Goal: Task Accomplishment & Management: Use online tool/utility

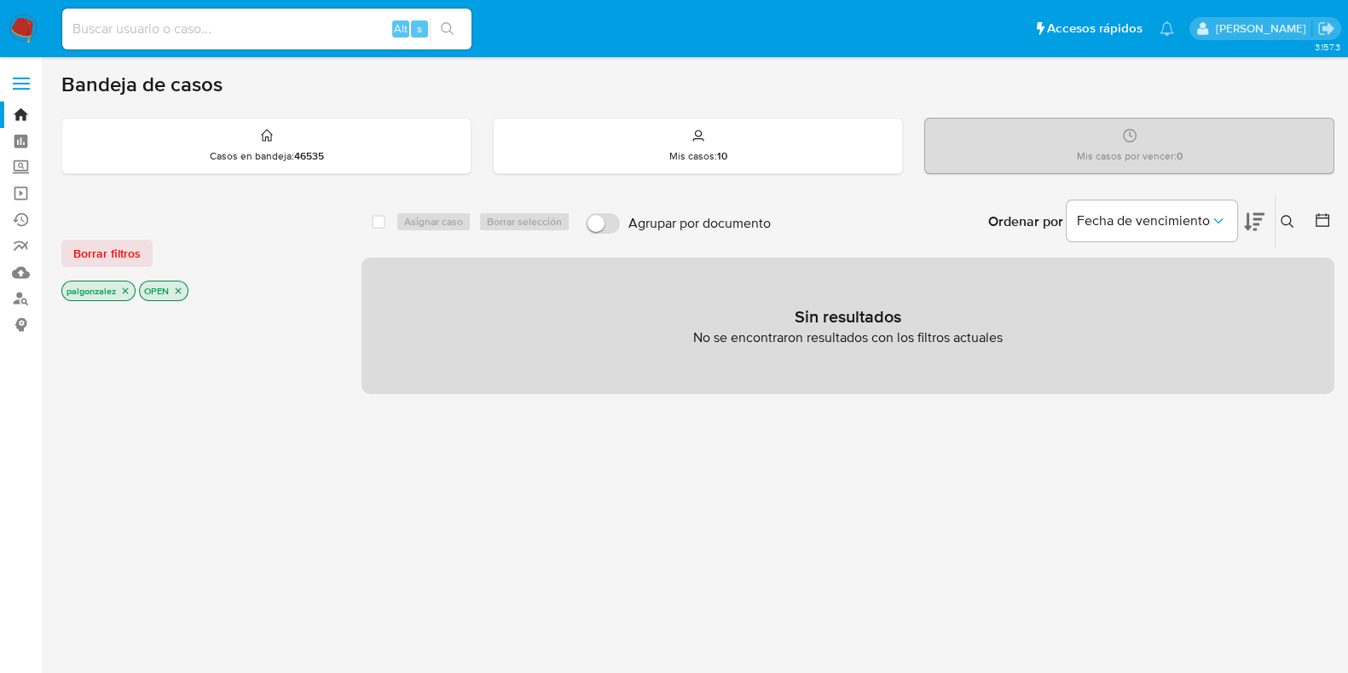
click at [179, 287] on p "OPEN" at bounding box center [164, 290] width 48 height 19
click at [177, 288] on icon "close-filter" at bounding box center [178, 291] width 10 height 10
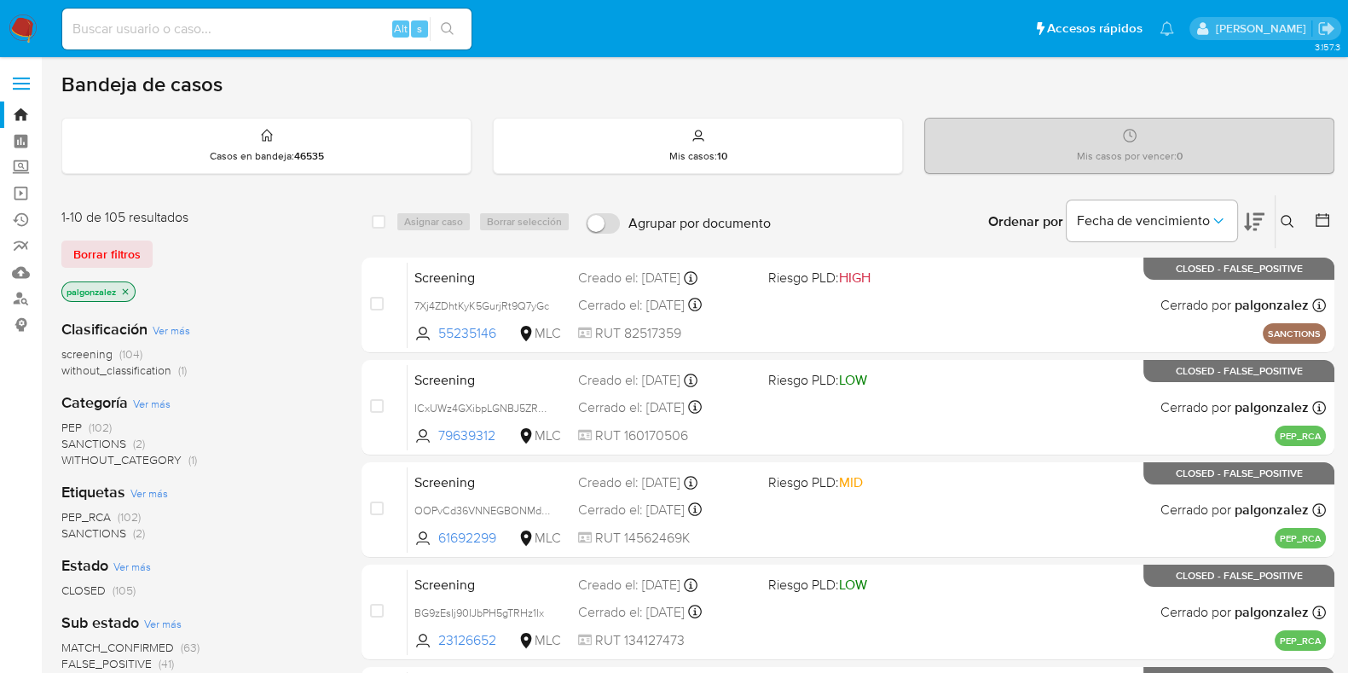
click at [130, 288] on icon "close-filter" at bounding box center [125, 292] width 10 height 10
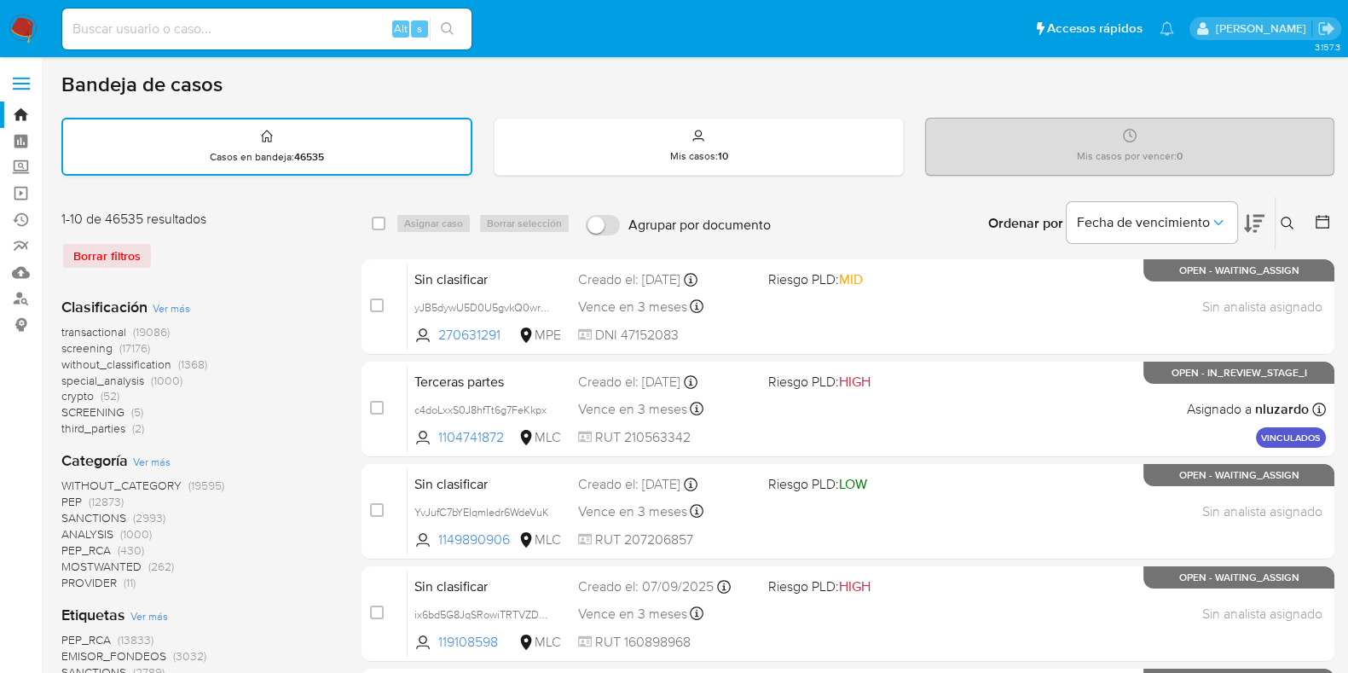
click at [206, 118] on div "Casos en bandeja : 46535" at bounding box center [266, 147] width 411 height 58
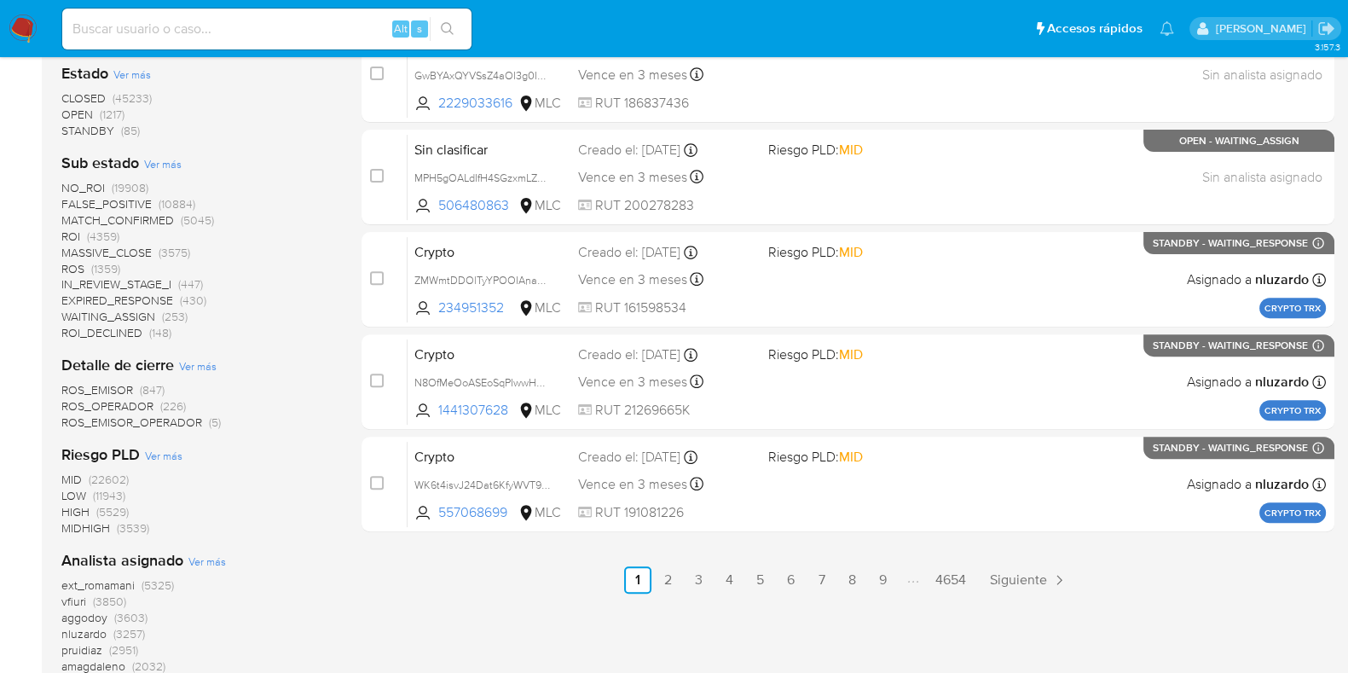
scroll to position [1006, 0]
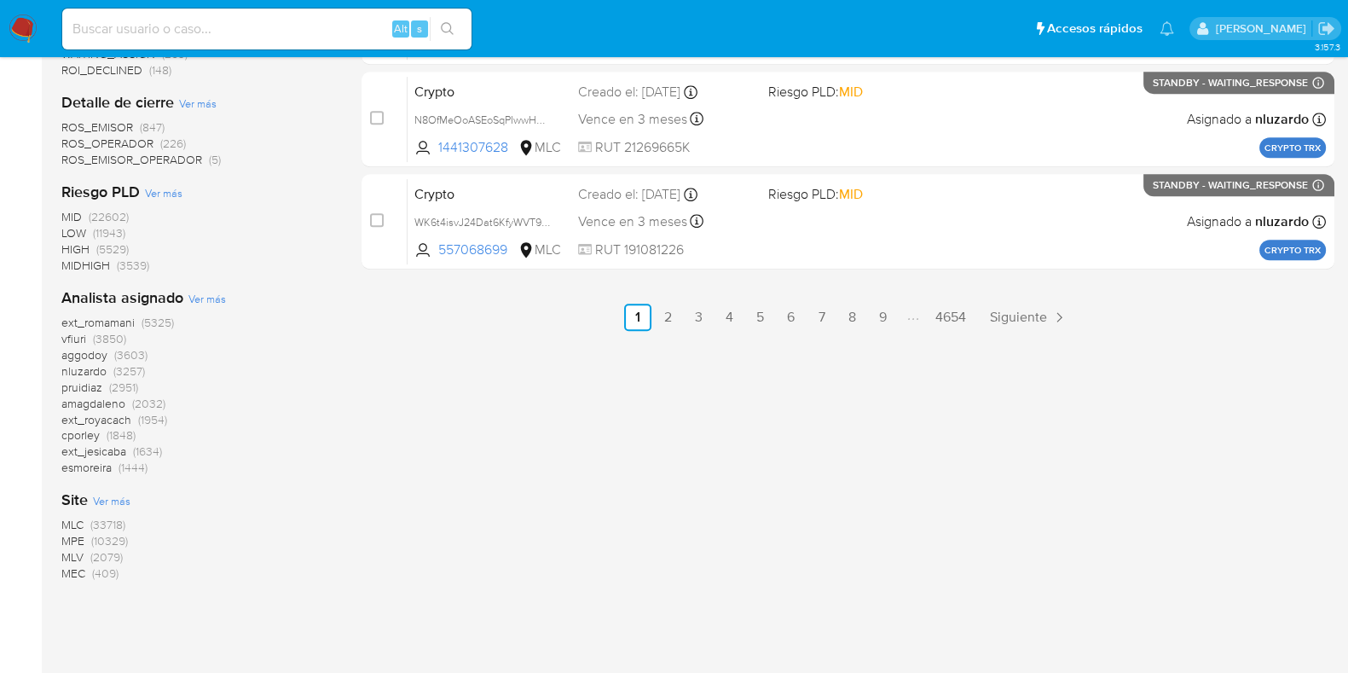
click at [74, 524] on span "MLC" at bounding box center [72, 524] width 22 height 17
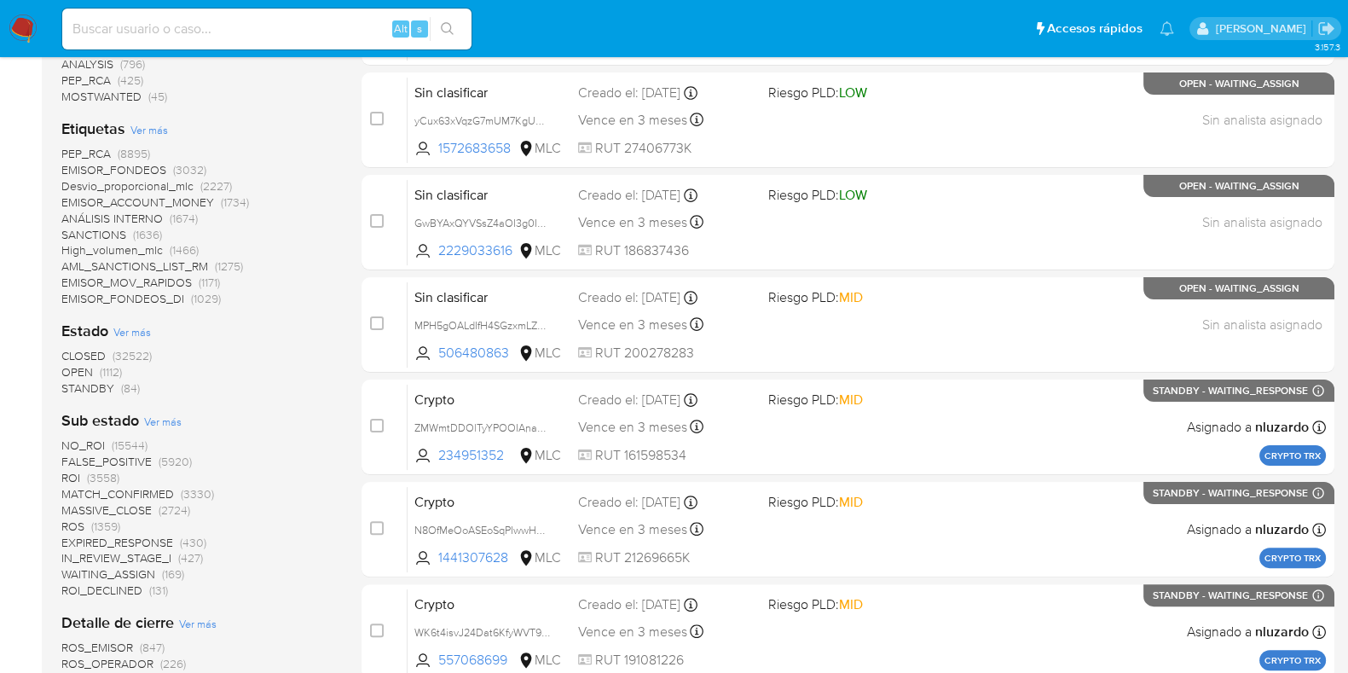
scroll to position [482, 0]
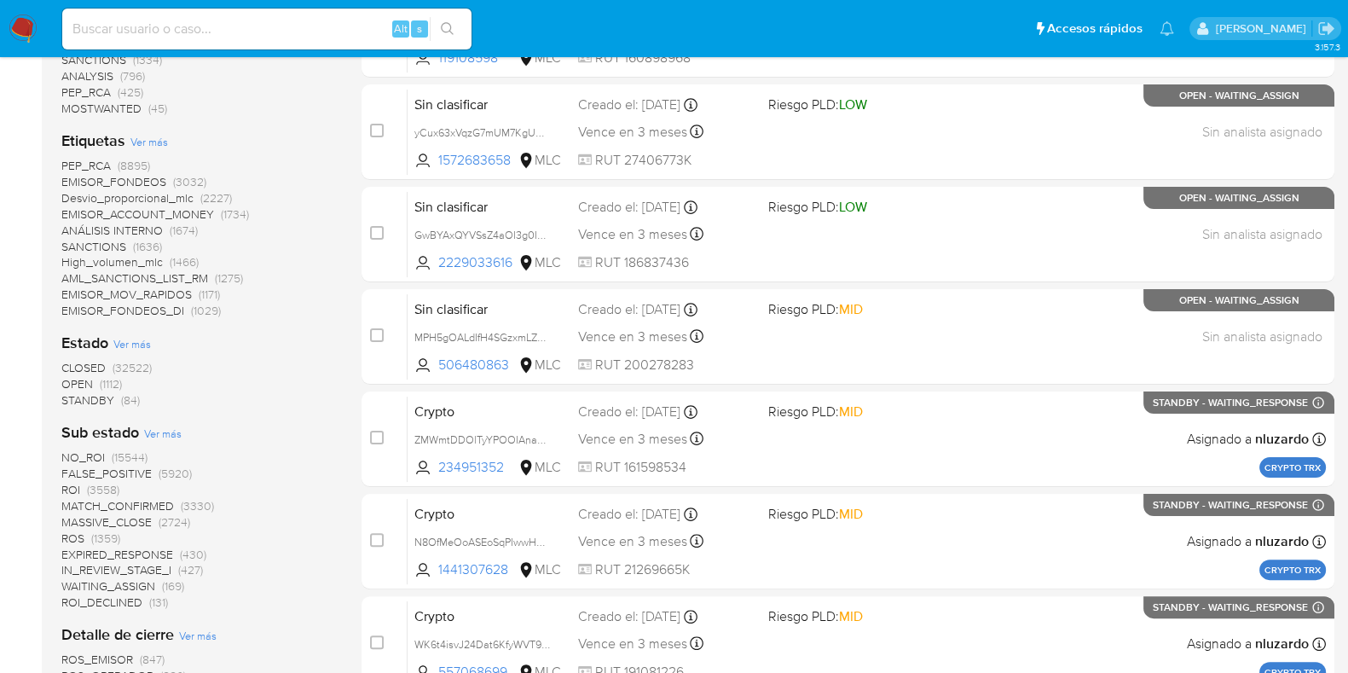
click at [83, 380] on span "OPEN" at bounding box center [77, 383] width 32 height 17
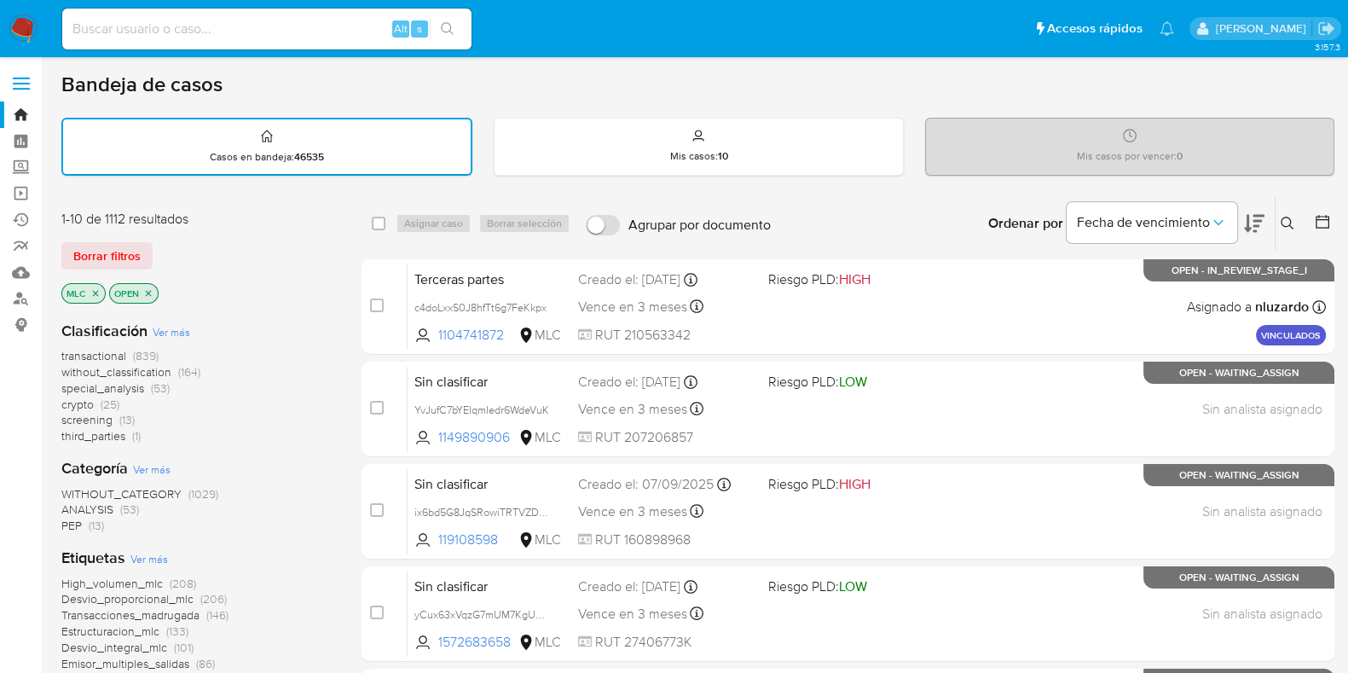
click at [1259, 223] on icon at bounding box center [1254, 224] width 20 height 18
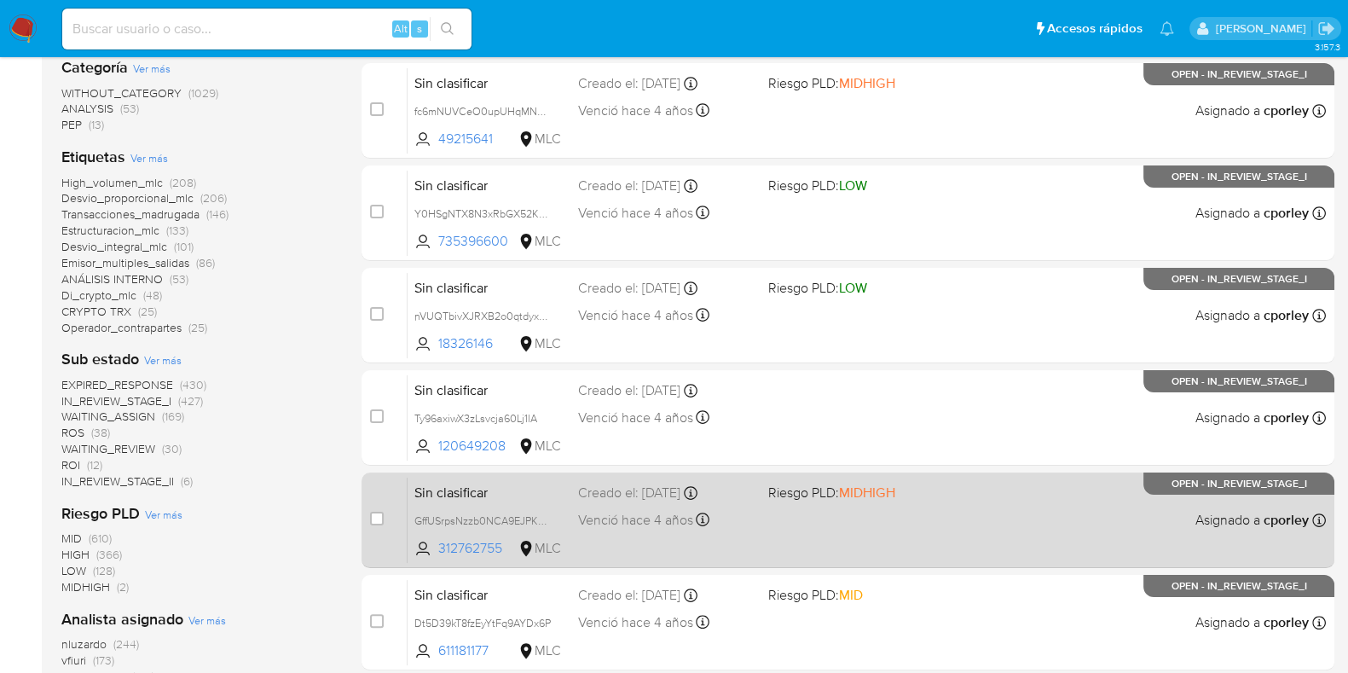
scroll to position [673, 0]
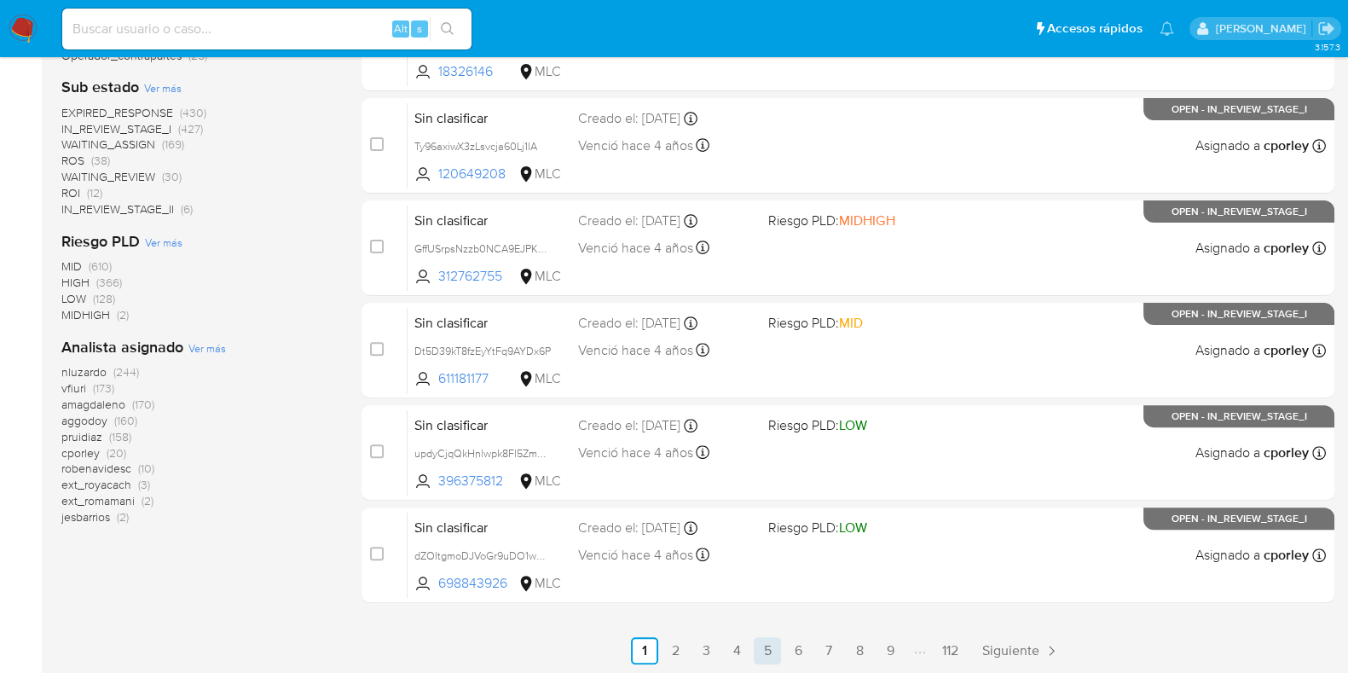
click at [768, 652] on link "5" at bounding box center [767, 650] width 27 height 27
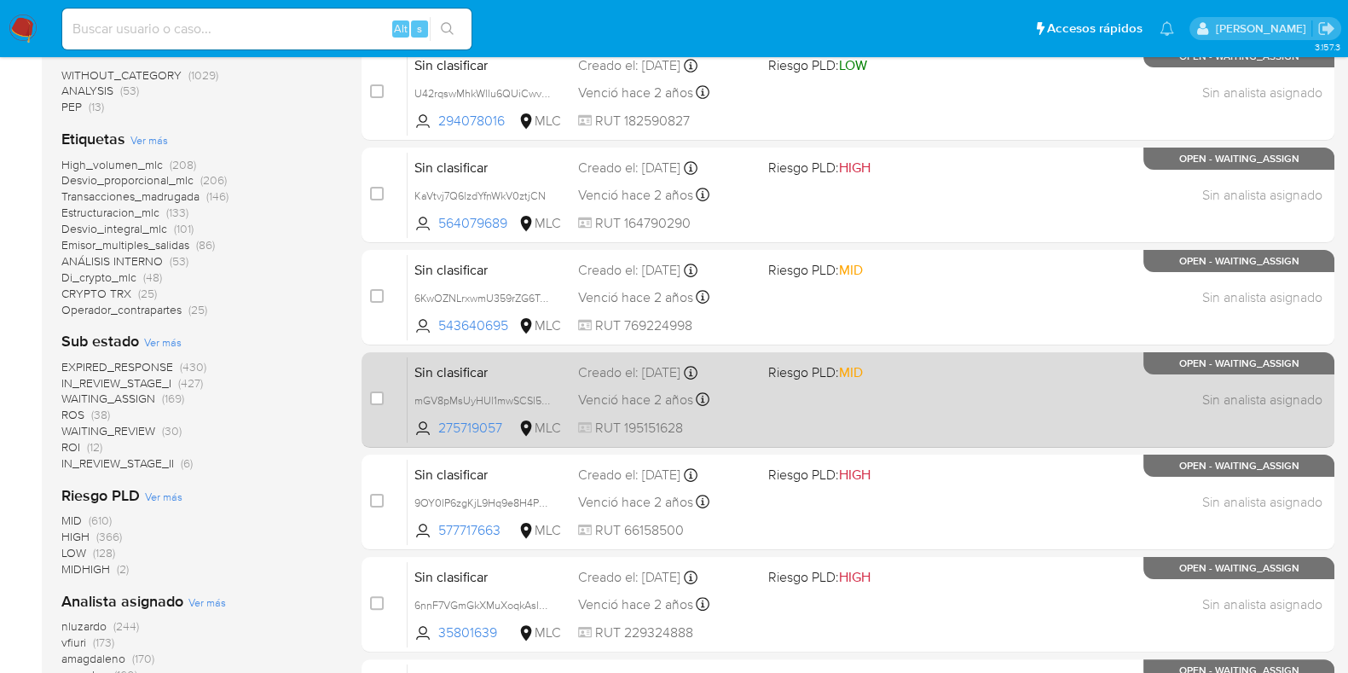
scroll to position [673, 0]
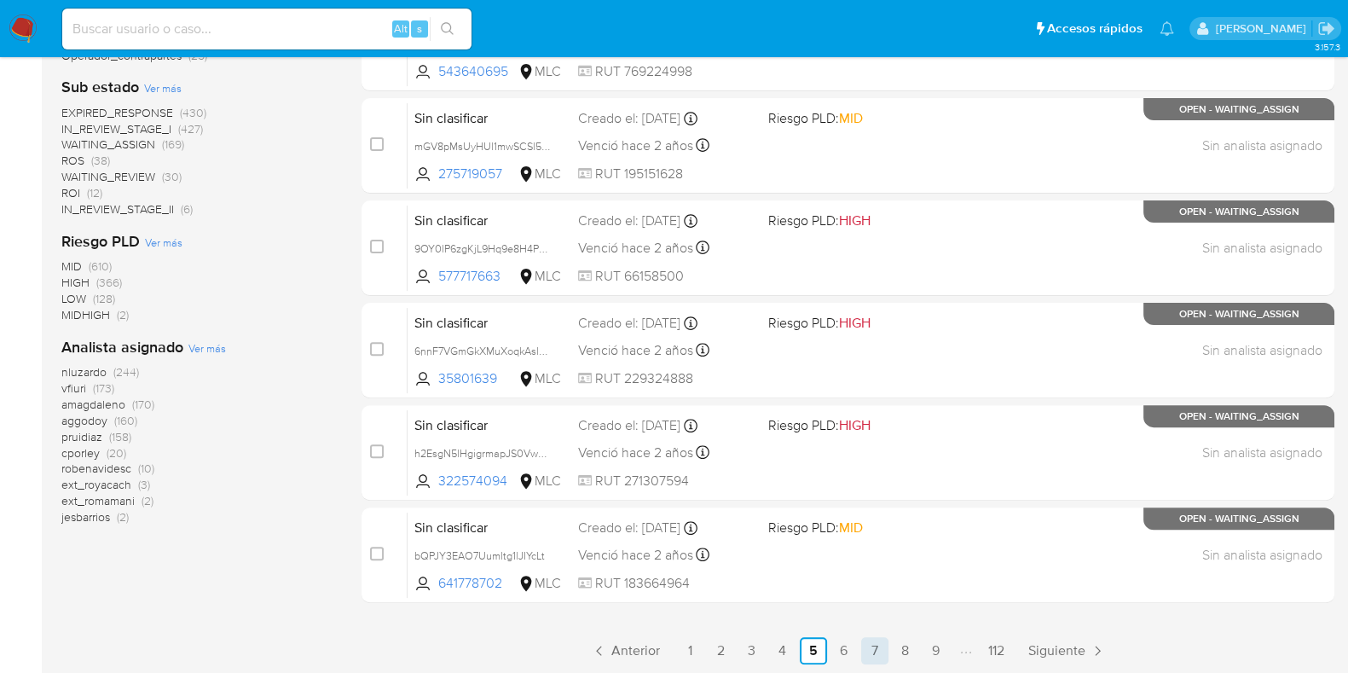
click at [876, 650] on link "7" at bounding box center [874, 650] width 27 height 27
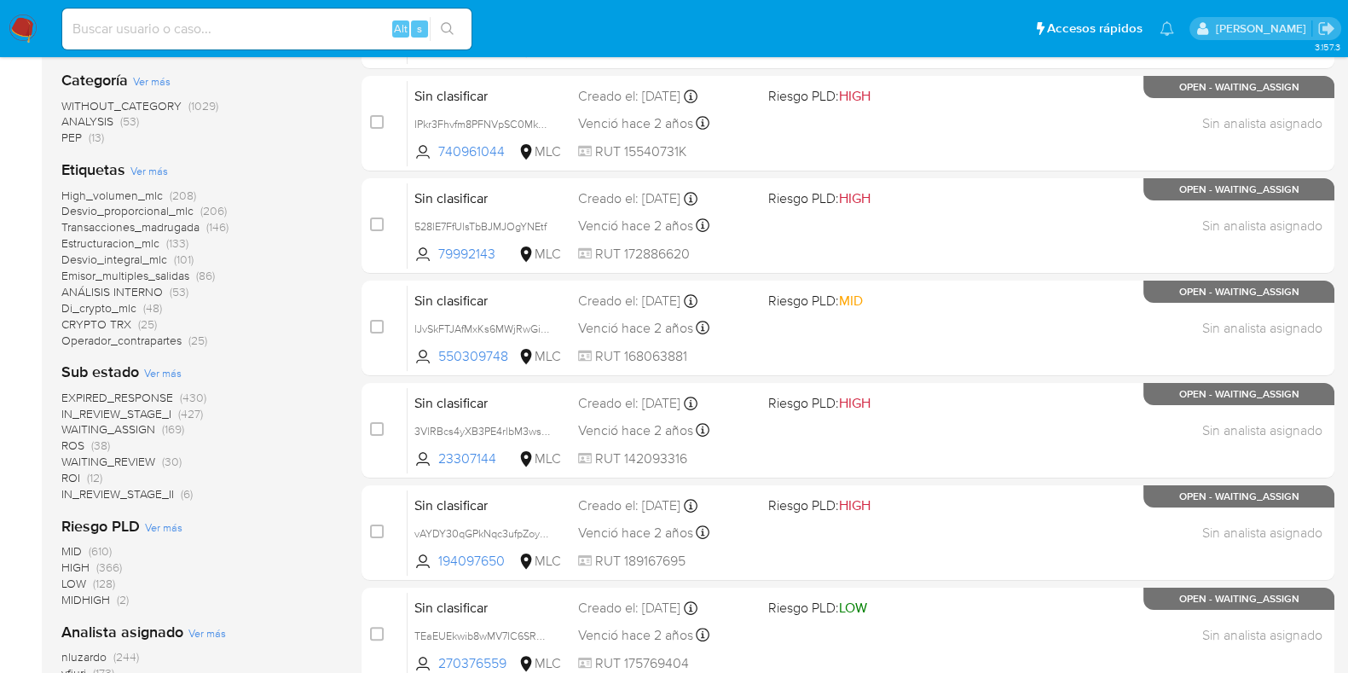
scroll to position [673, 0]
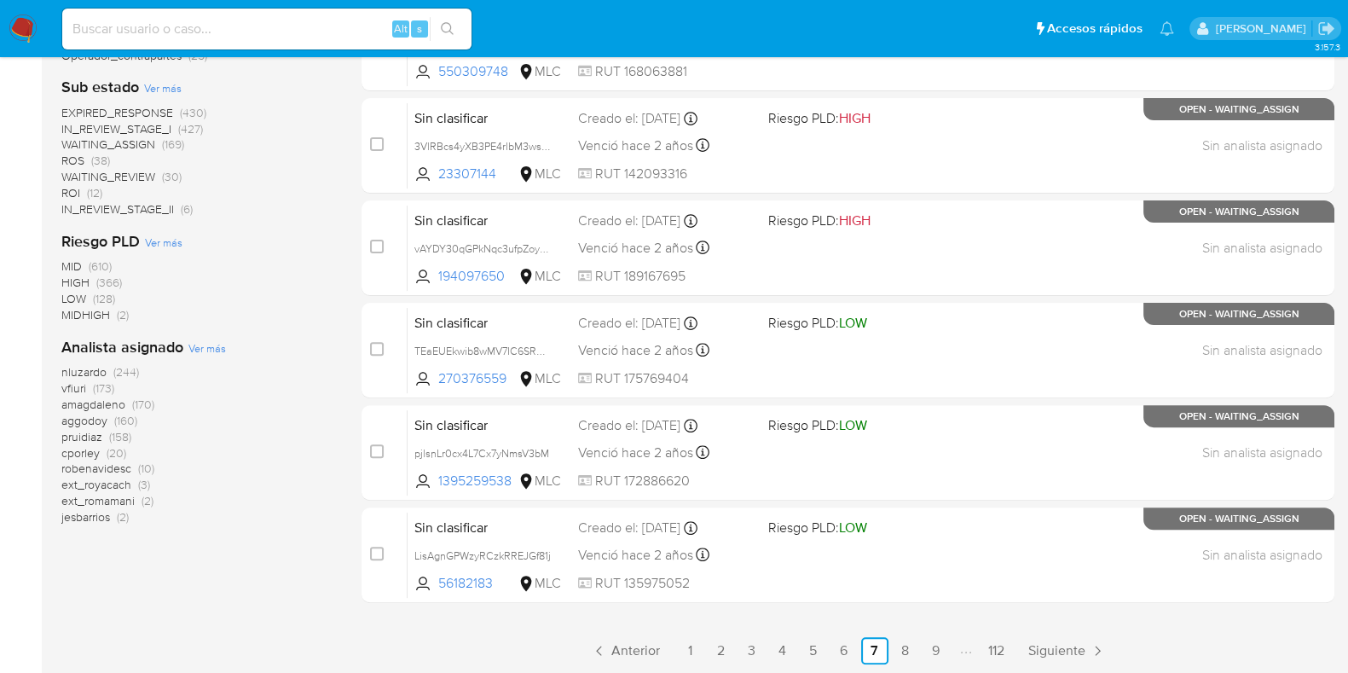
click at [939, 649] on link "9" at bounding box center [936, 650] width 27 height 27
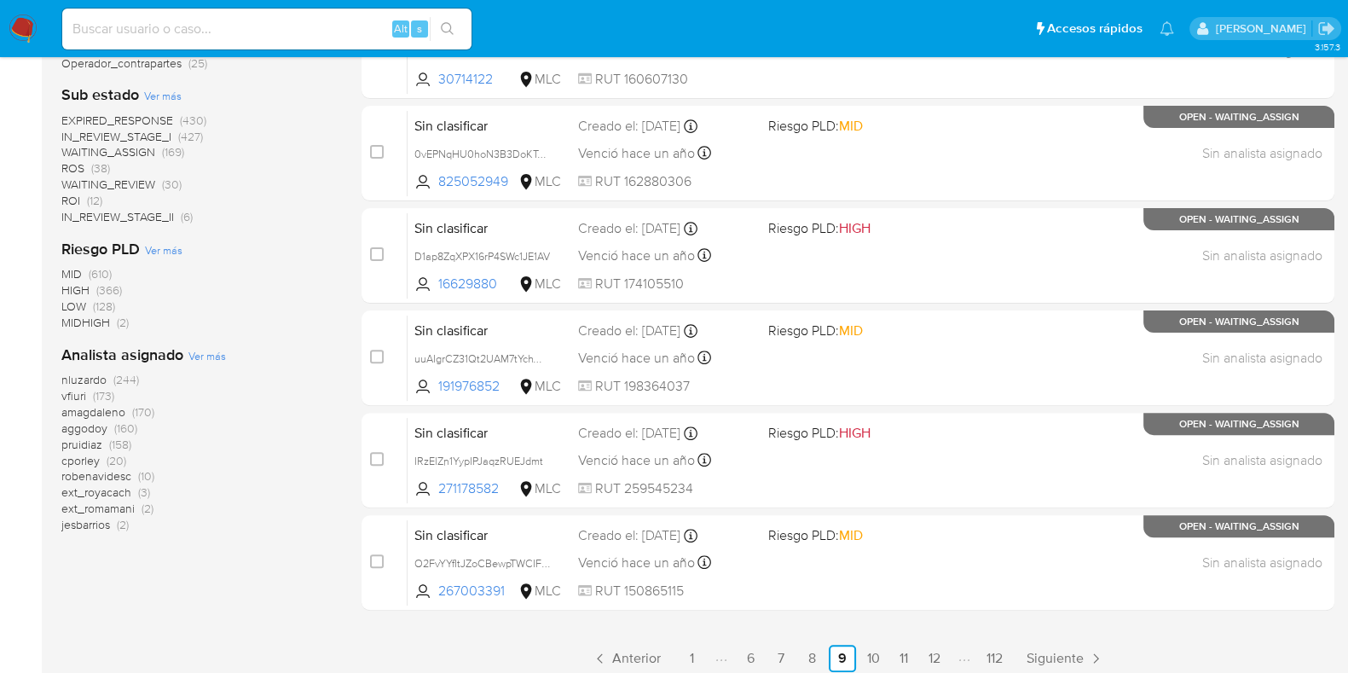
scroll to position [673, 0]
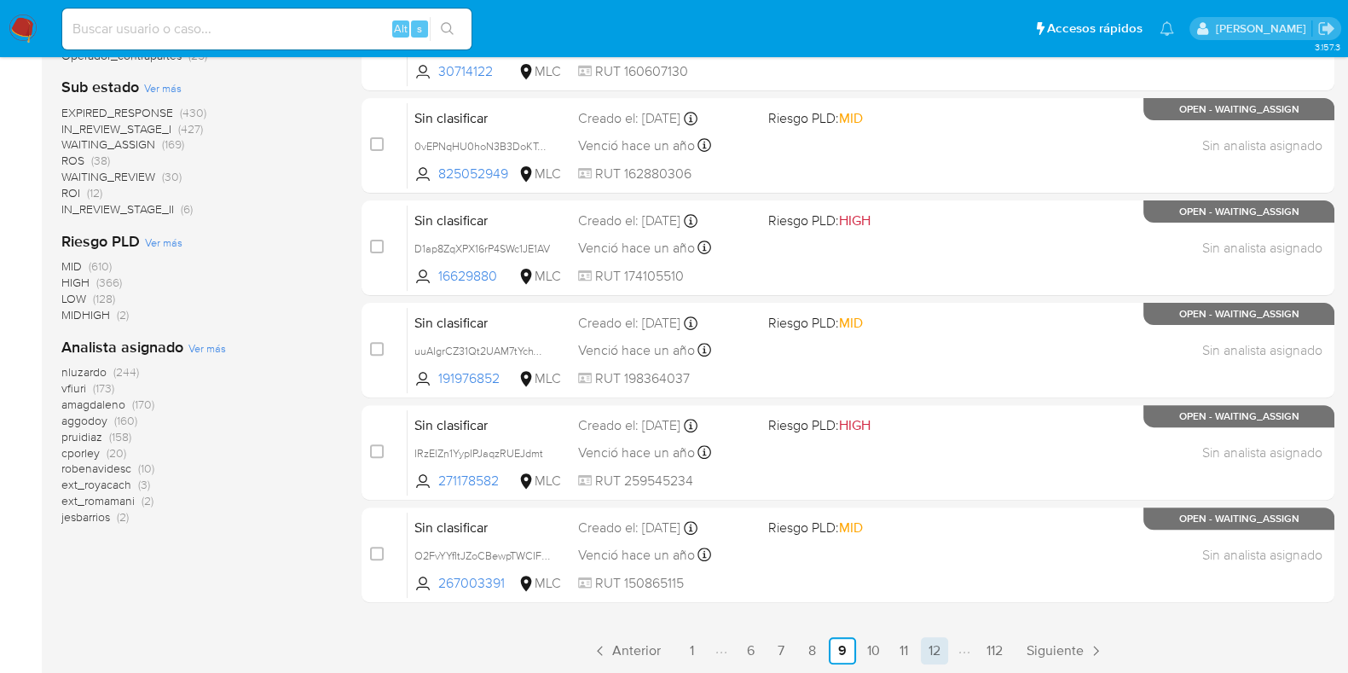
click at [935, 650] on link "12" at bounding box center [934, 650] width 27 height 27
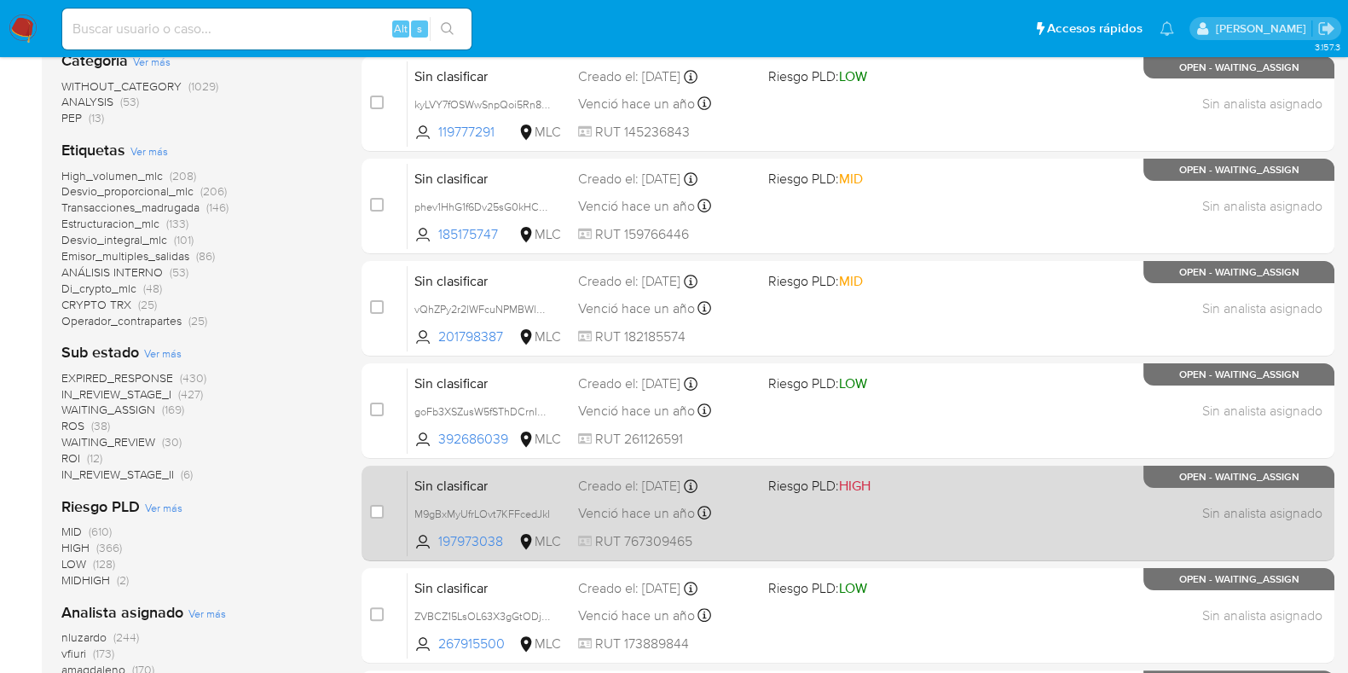
scroll to position [673, 0]
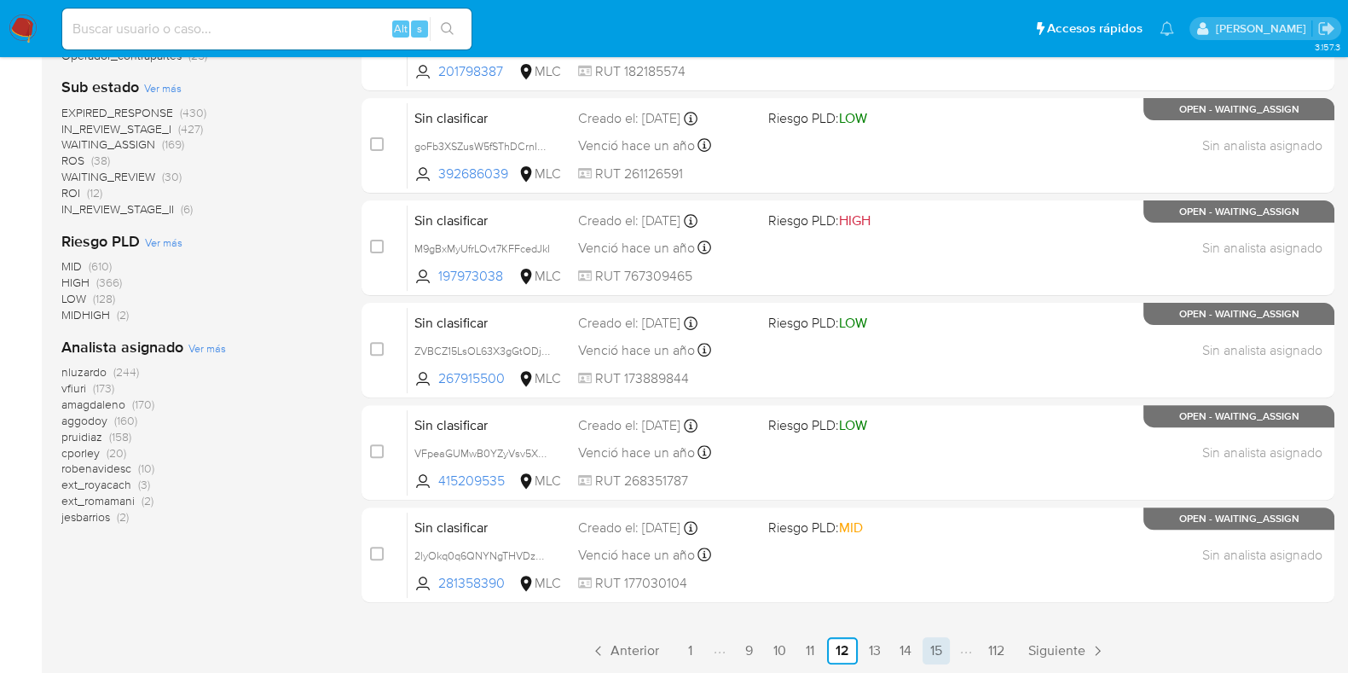
click at [930, 649] on link "15" at bounding box center [936, 650] width 27 height 27
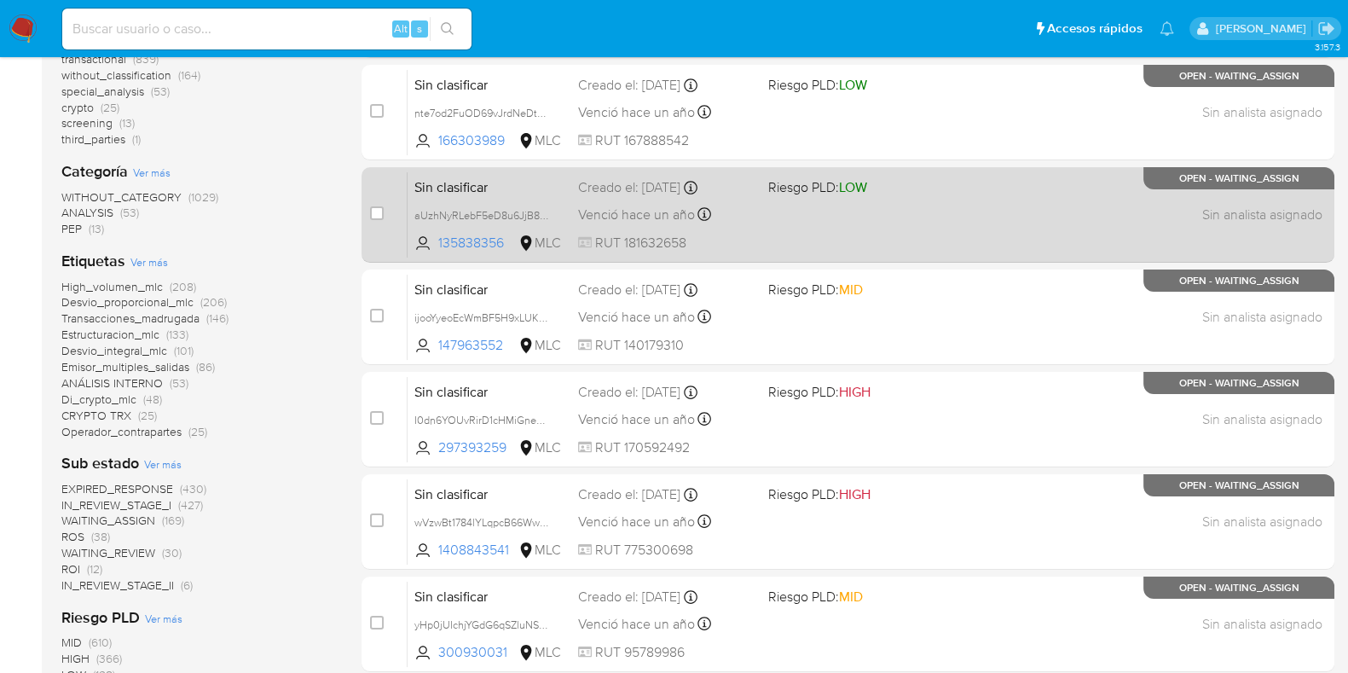
scroll to position [673, 0]
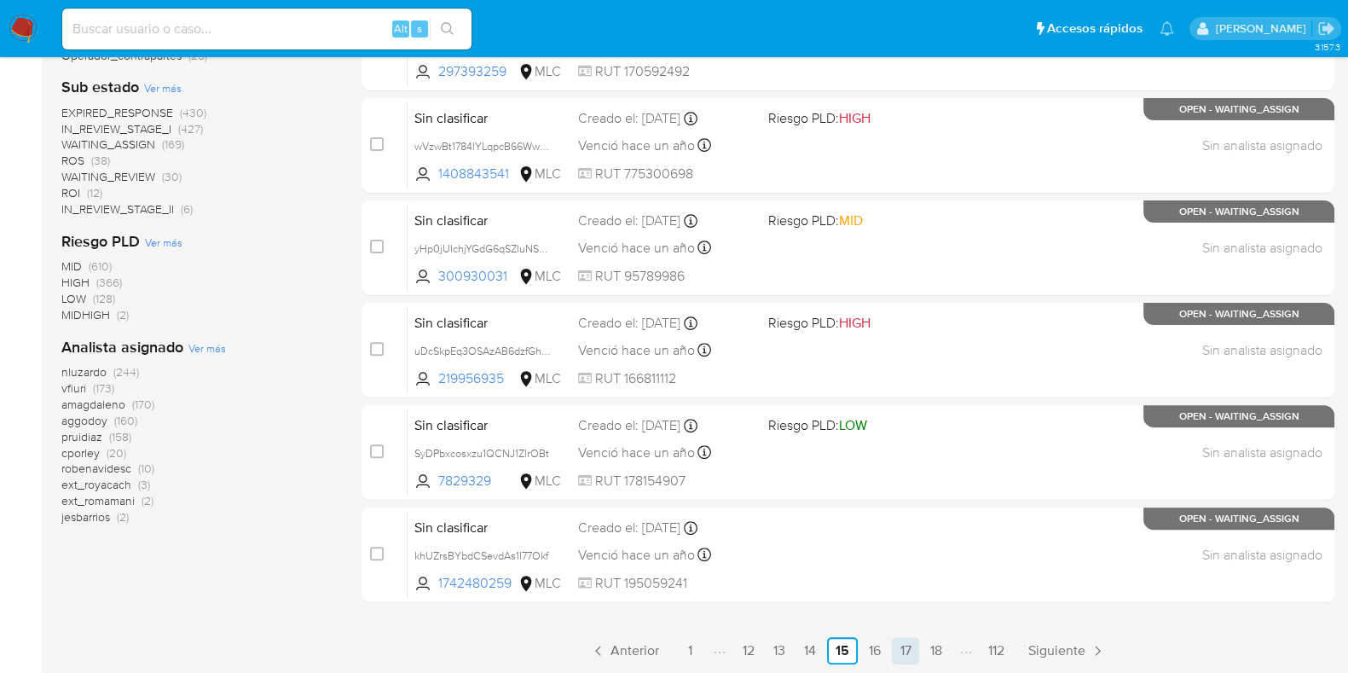
click at [913, 651] on link "17" at bounding box center [905, 650] width 27 height 27
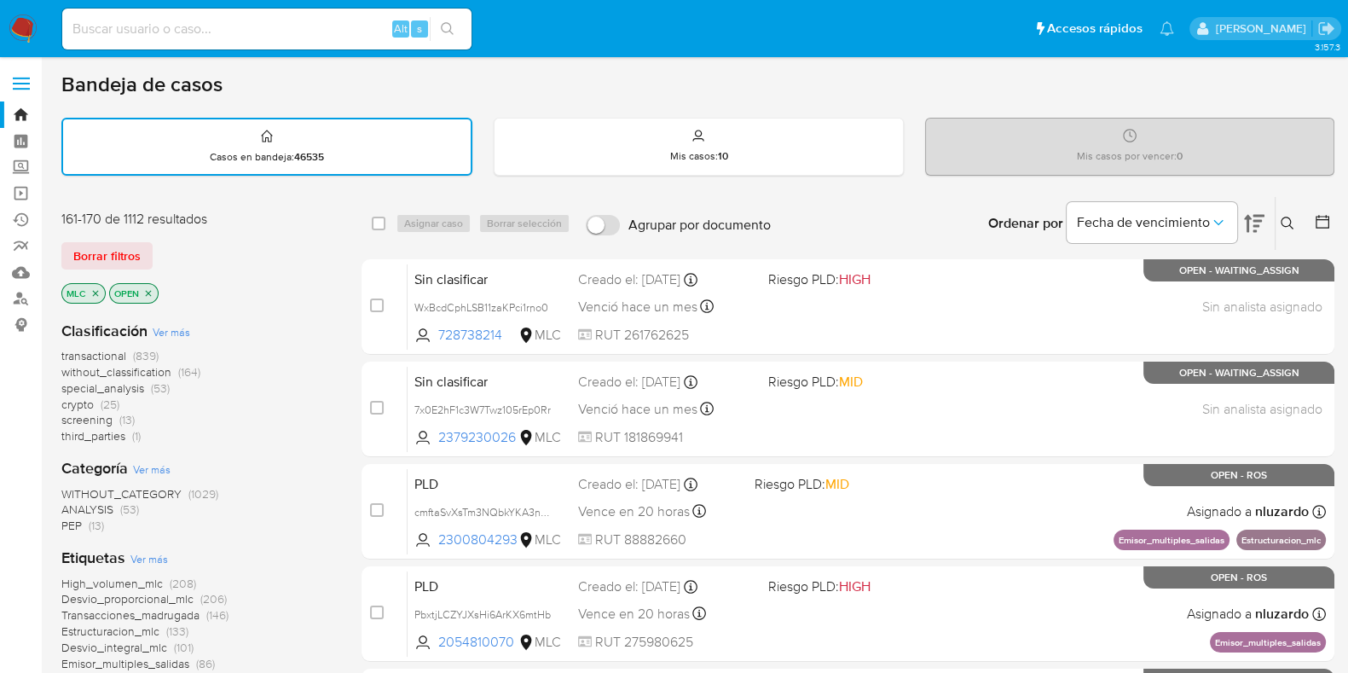
click at [1327, 225] on icon at bounding box center [1322, 221] width 17 height 17
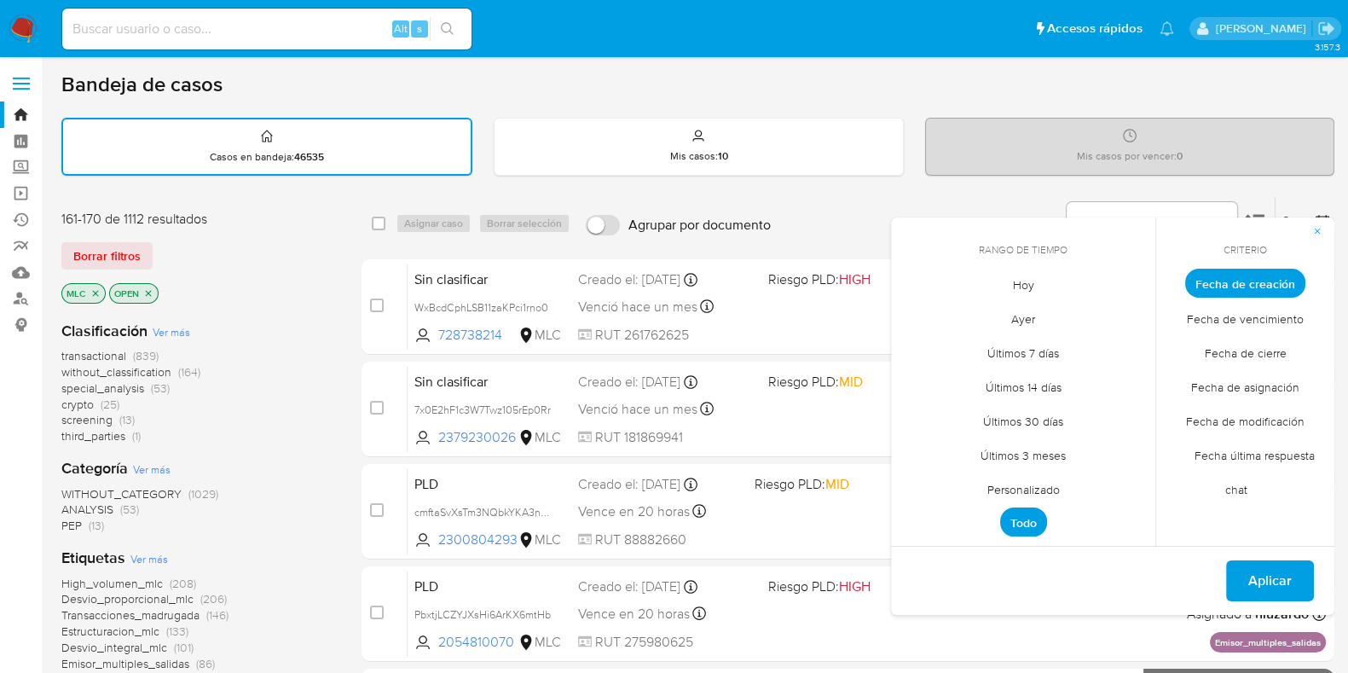
click at [1017, 287] on span "Hoy" at bounding box center [1023, 284] width 57 height 35
click at [1271, 323] on span "Fecha de vencimiento" at bounding box center [1245, 318] width 153 height 35
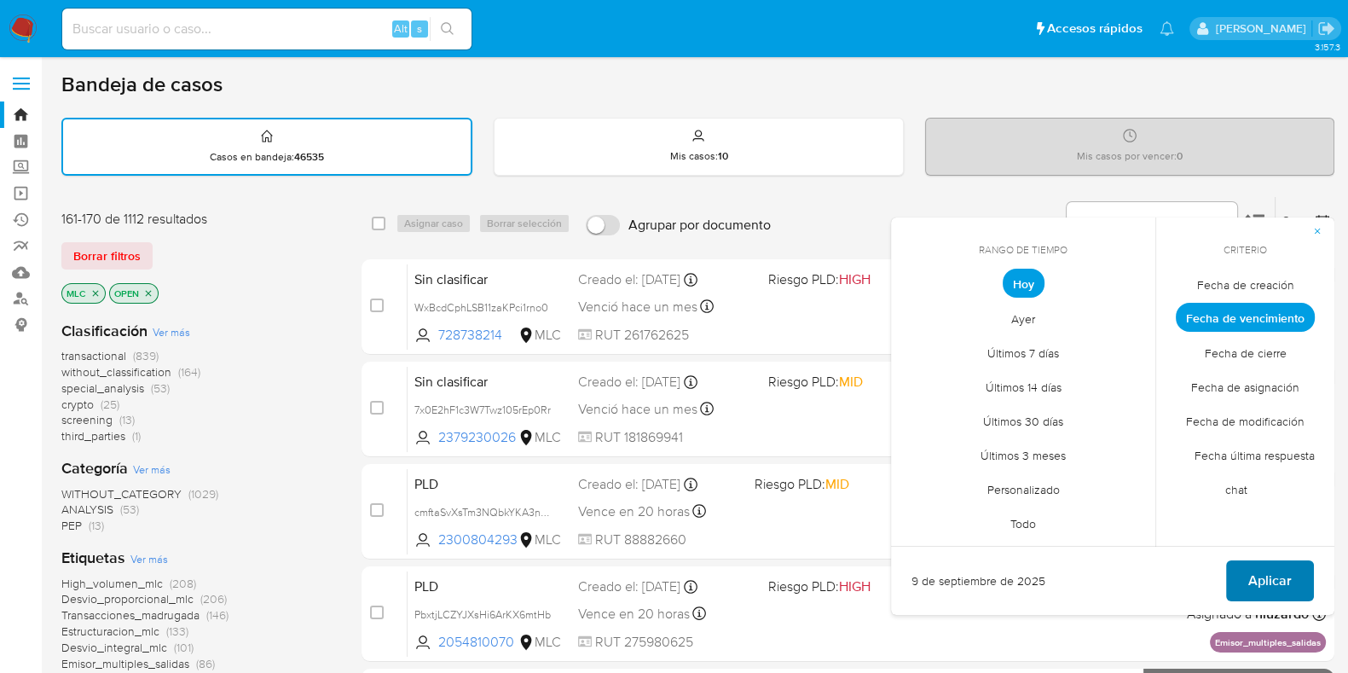
click at [1261, 585] on span "Aplicar" at bounding box center [1270, 581] width 43 height 38
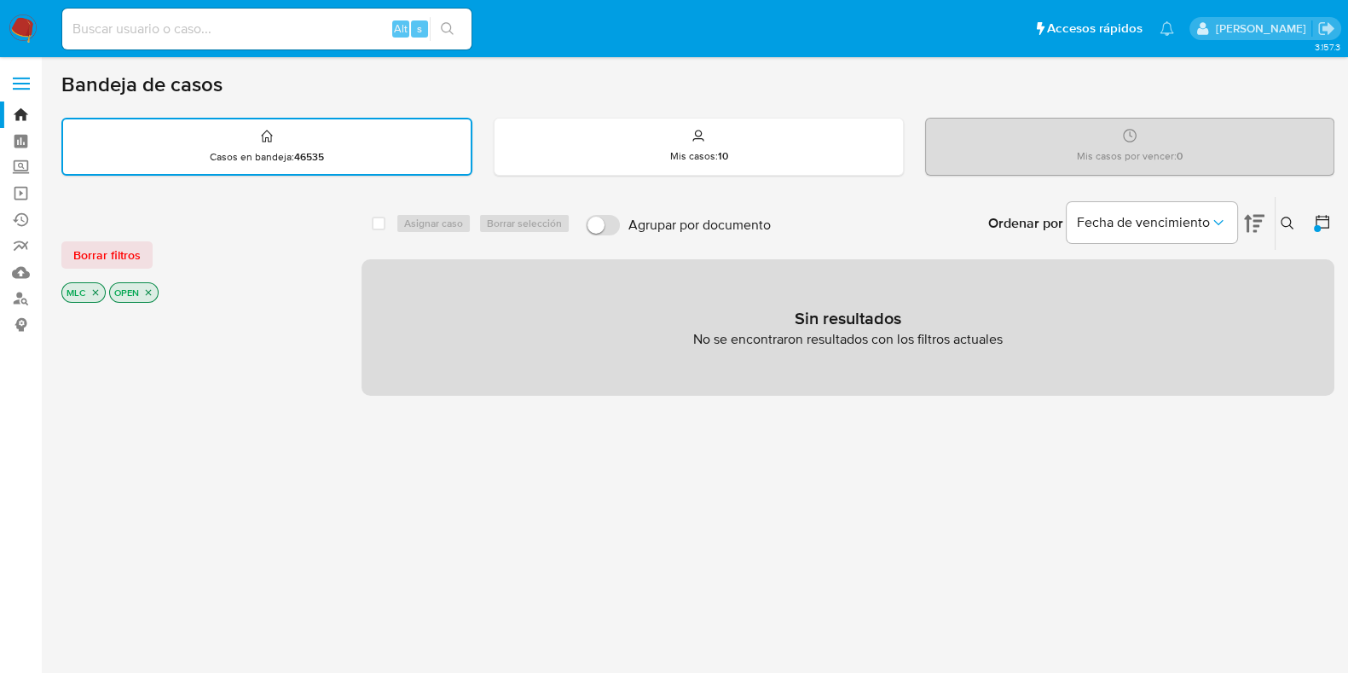
click at [1316, 225] on div at bounding box center [1317, 228] width 7 height 7
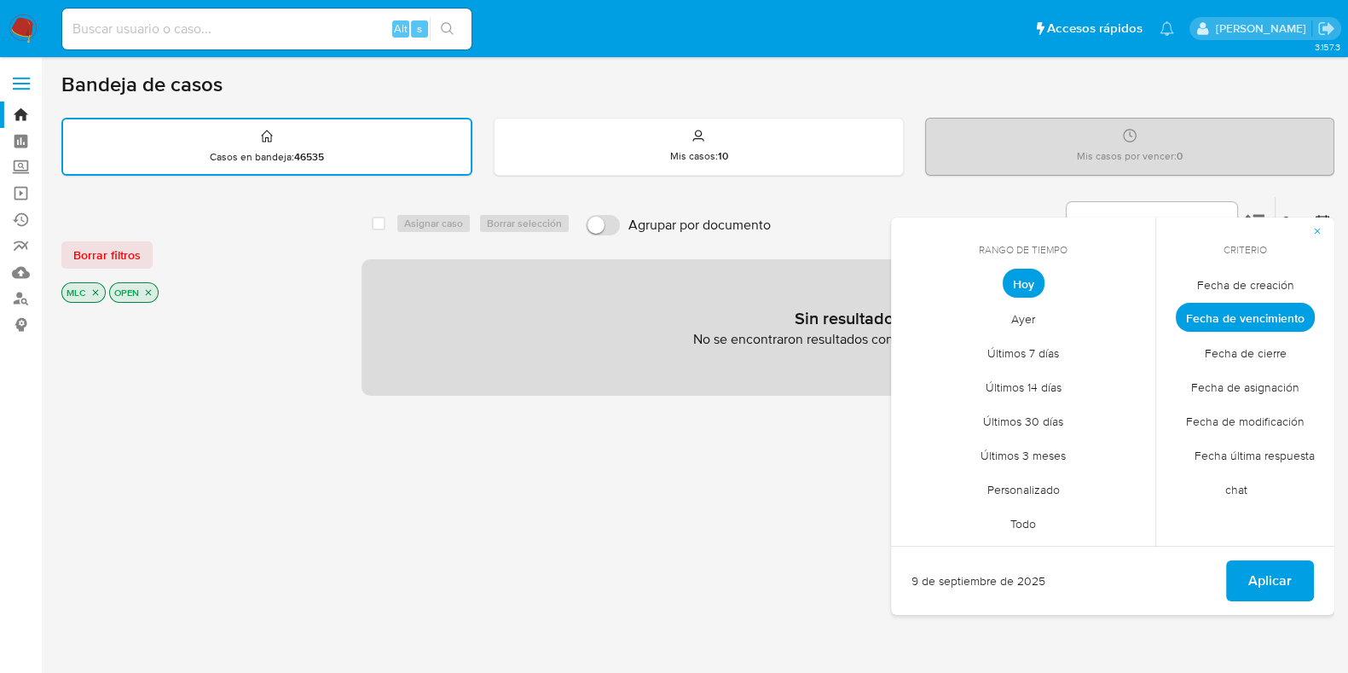
click at [1037, 492] on span "Personalizado" at bounding box center [1024, 489] width 108 height 35
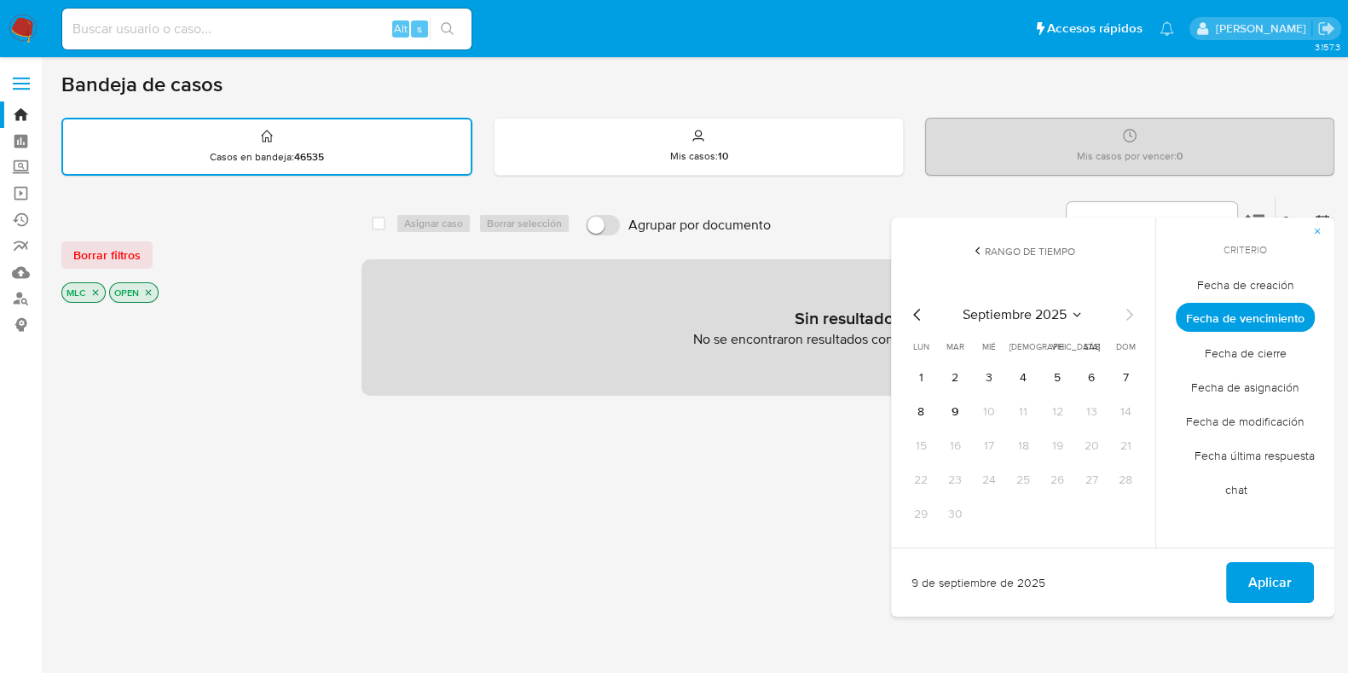
drag, startPoint x: 1214, startPoint y: 282, endPoint x: 1003, endPoint y: 343, distance: 219.2
click at [1212, 282] on span "Fecha de creación" at bounding box center [1245, 284] width 133 height 35
click at [919, 317] on icon "Mes anterior" at bounding box center [917, 314] width 20 height 20
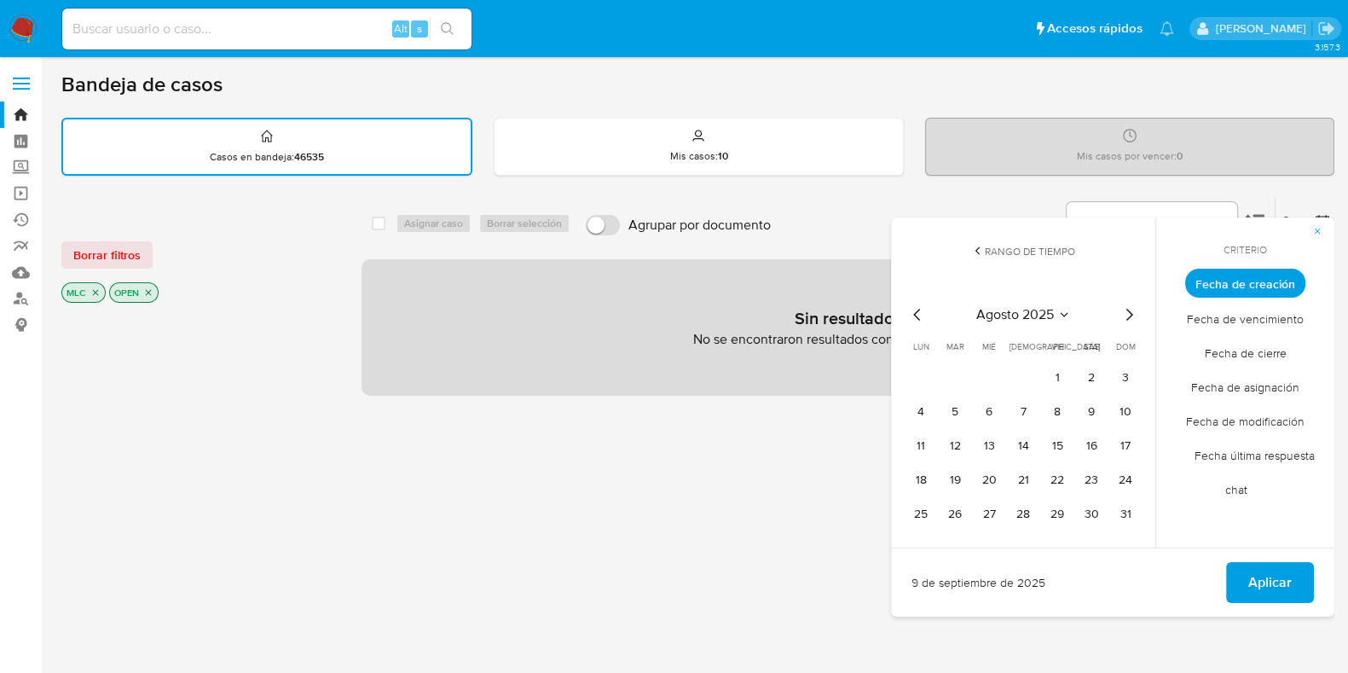
click at [919, 317] on icon "Mes anterior" at bounding box center [917, 314] width 20 height 20
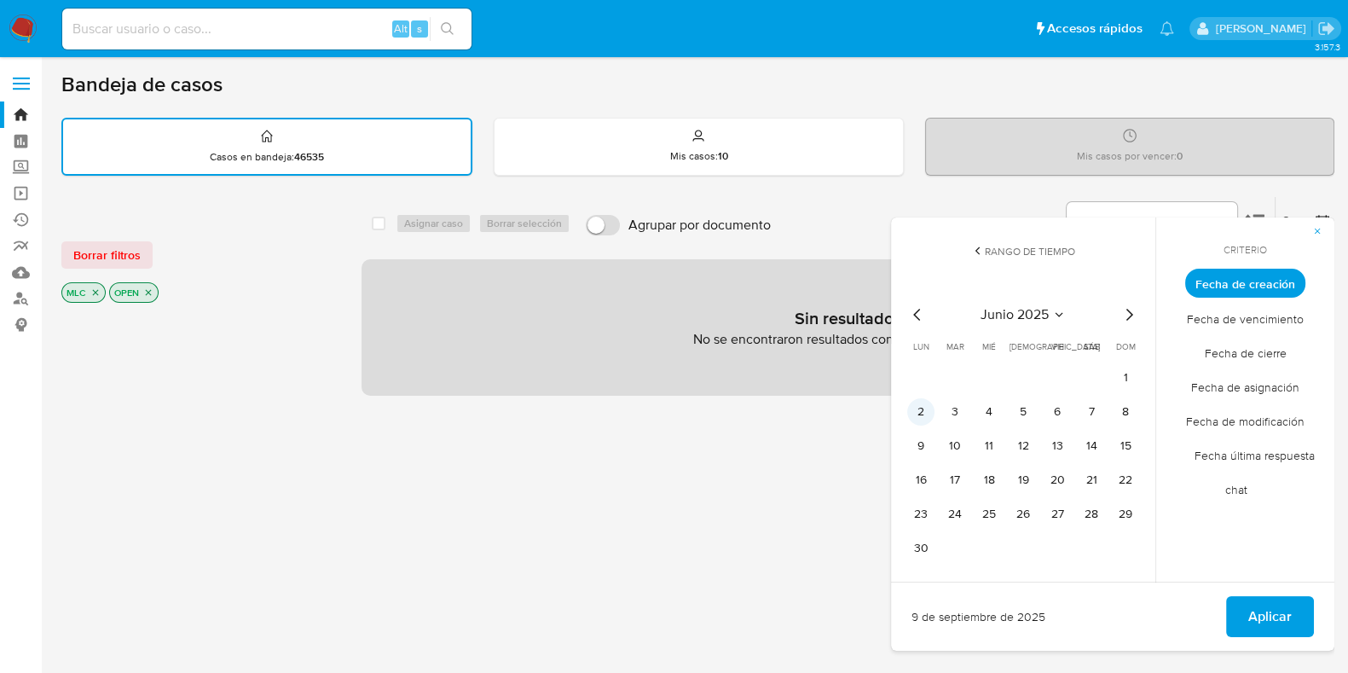
drag, startPoint x: 918, startPoint y: 409, endPoint x: 928, endPoint y: 411, distance: 10.5
click at [922, 410] on button "2" at bounding box center [920, 411] width 27 height 27
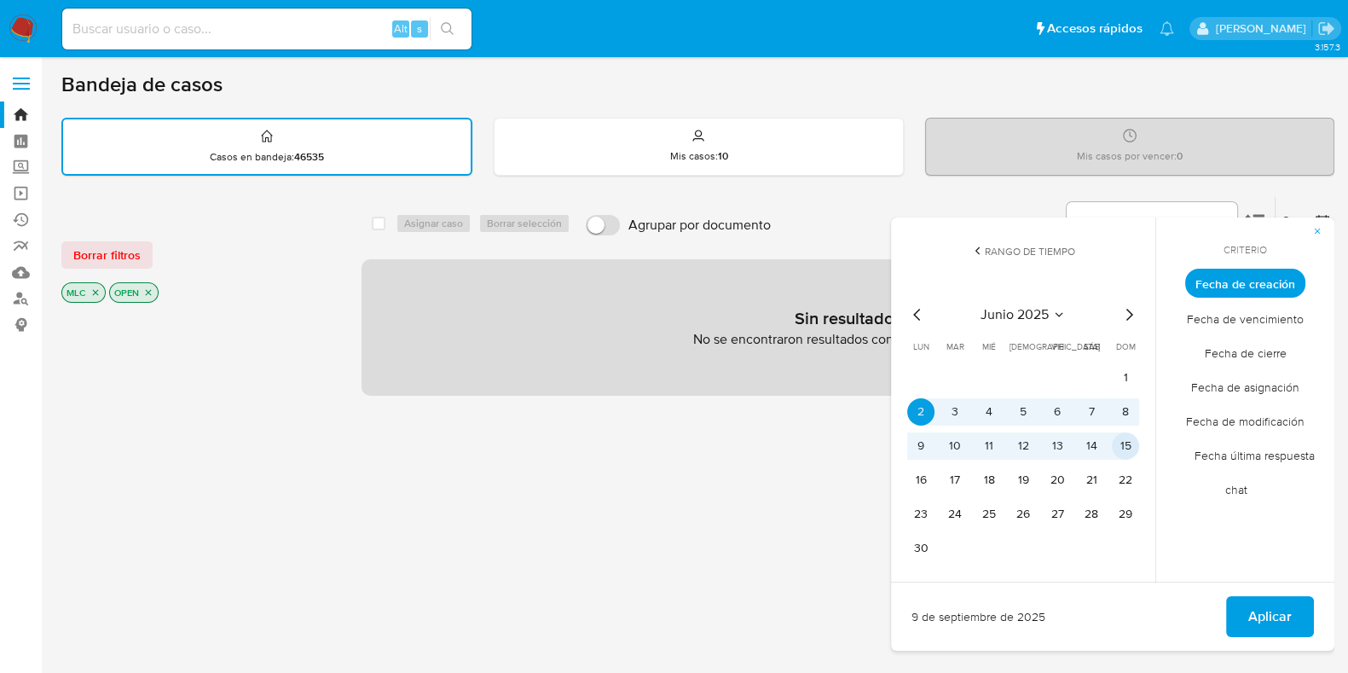
click at [1128, 452] on button "15" at bounding box center [1125, 445] width 27 height 27
click at [1267, 621] on span "Aplicar" at bounding box center [1270, 617] width 43 height 38
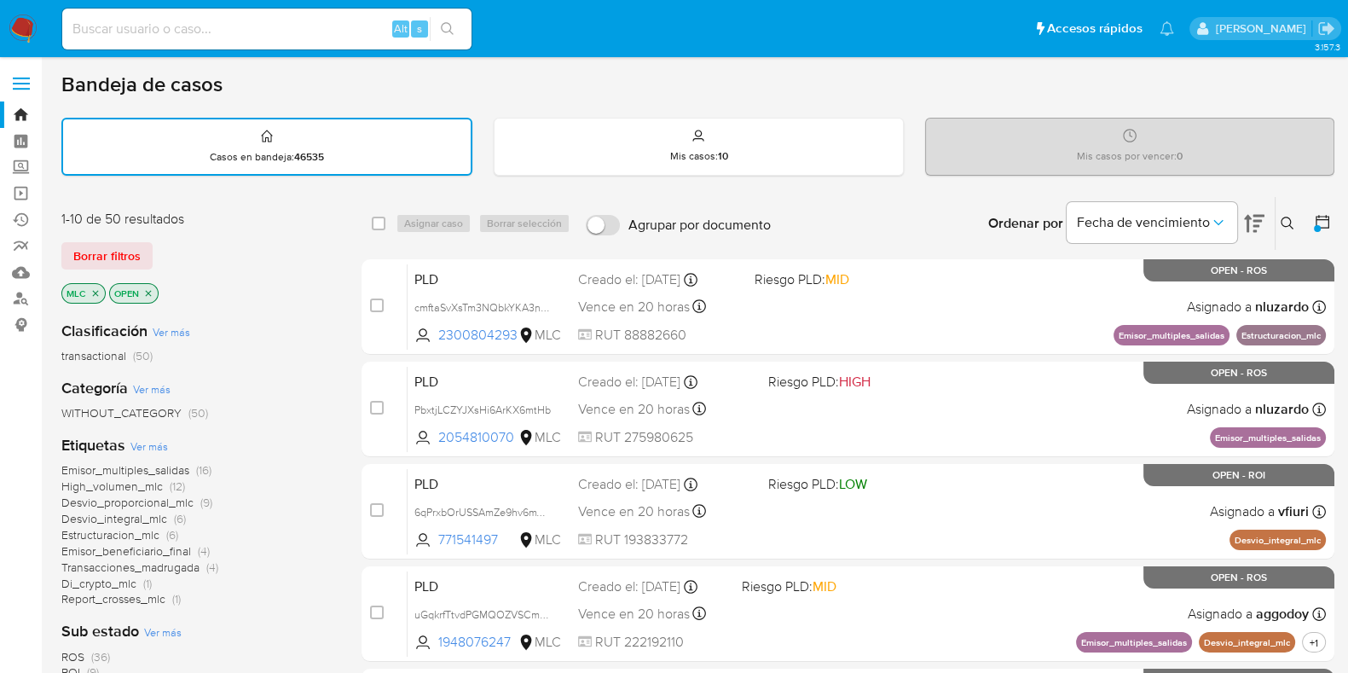
scroll to position [212, 0]
